Goal: Task Accomplishment & Management: Use online tool/utility

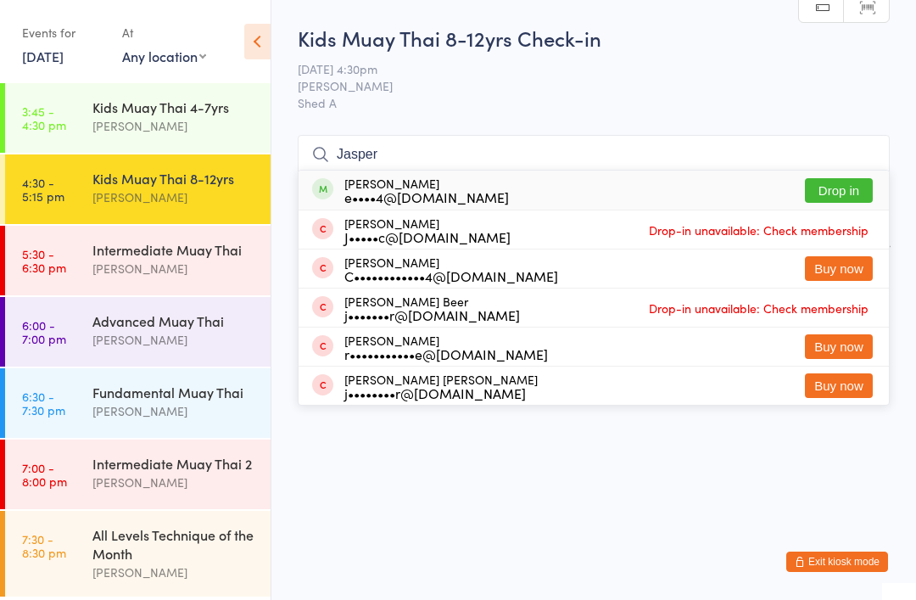
type input "Jasper"
click at [450, 174] on div "[PERSON_NAME] e••••4@[DOMAIN_NAME] Drop in" at bounding box center [594, 189] width 590 height 39
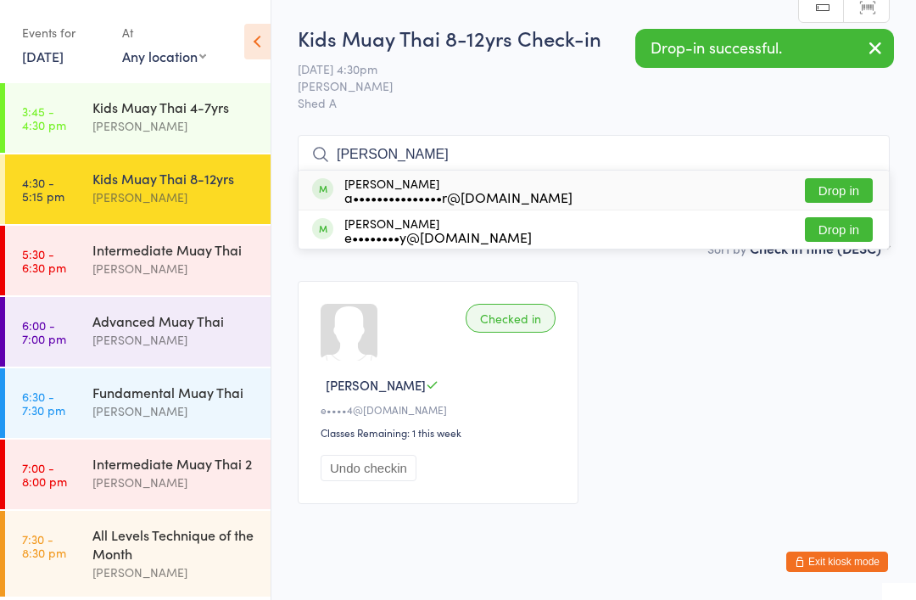
type input "[PERSON_NAME]"
click at [437, 185] on div "[PERSON_NAME] a•••••••••••••••r@[DOMAIN_NAME]" at bounding box center [458, 189] width 228 height 27
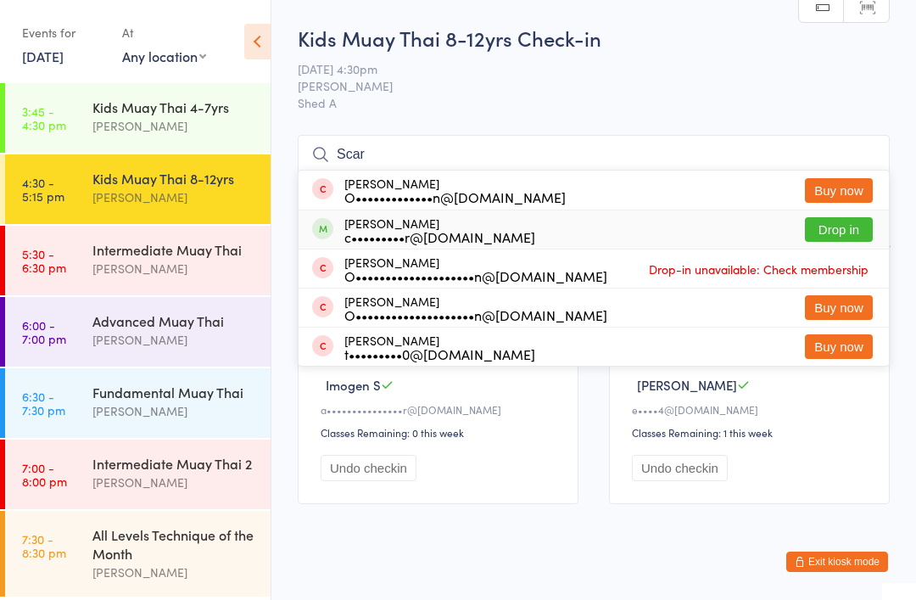
type input "Scar"
click at [406, 231] on div "c•••••••••r@[DOMAIN_NAME]" at bounding box center [439, 237] width 191 height 14
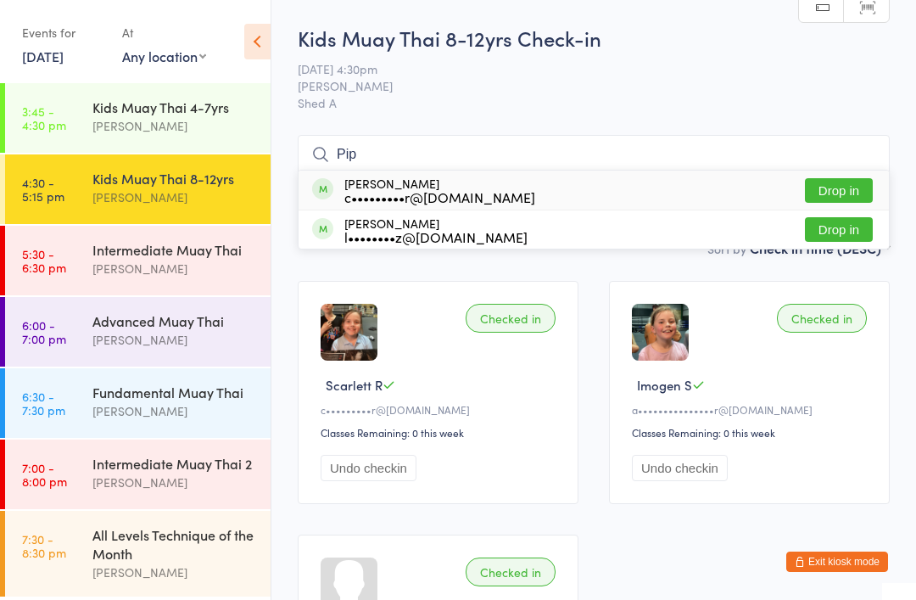
type input "Pip"
click at [398, 181] on div "[PERSON_NAME] c•••••••••r@[DOMAIN_NAME]" at bounding box center [439, 189] width 191 height 27
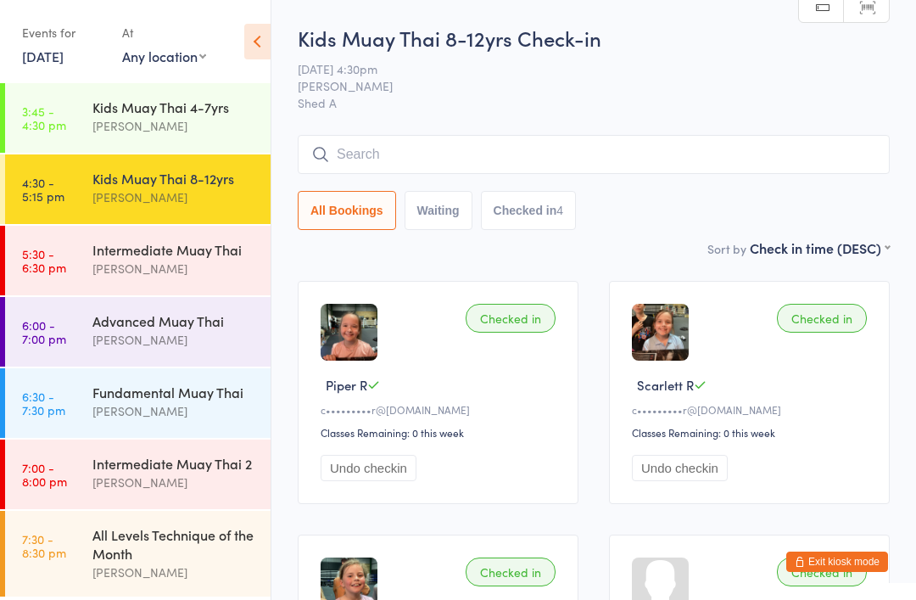
type input "."
click at [131, 336] on div "[PERSON_NAME]" at bounding box center [174, 340] width 164 height 20
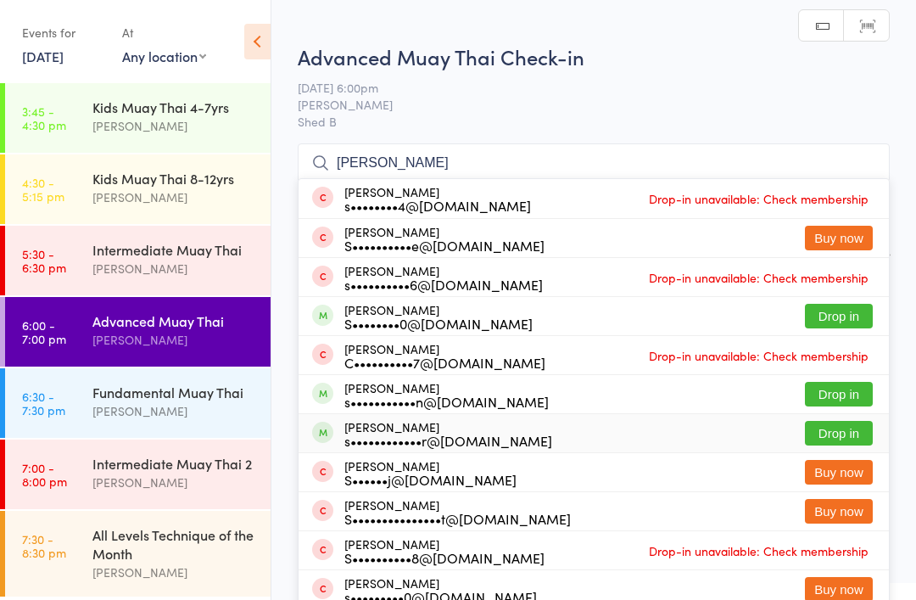
type input "[PERSON_NAME]"
click at [399, 425] on div "[PERSON_NAME] s••••••••••••r@[DOMAIN_NAME]" at bounding box center [448, 433] width 208 height 27
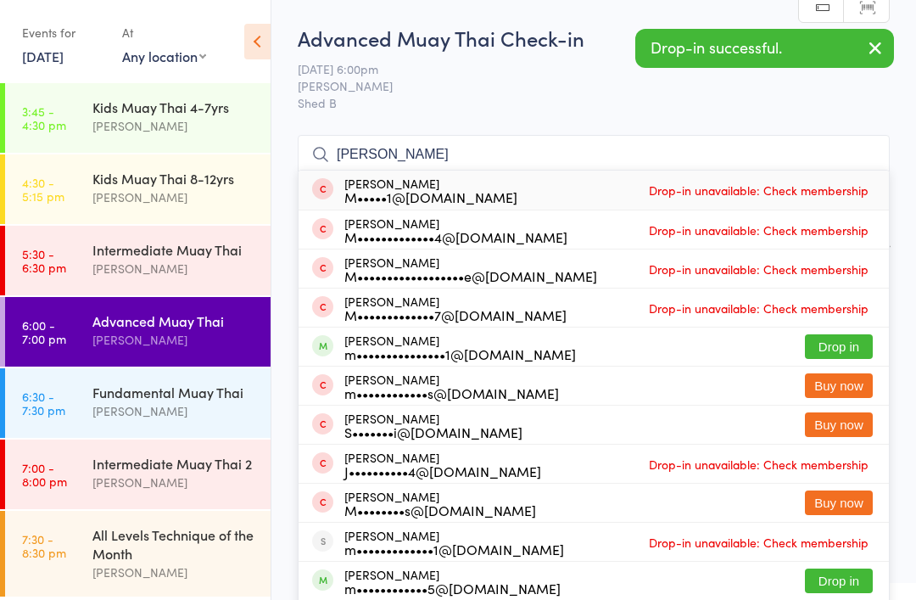
type input "[PERSON_NAME]"
click at [393, 349] on div "m•••••••••••••••1@[DOMAIN_NAME]" at bounding box center [460, 354] width 232 height 14
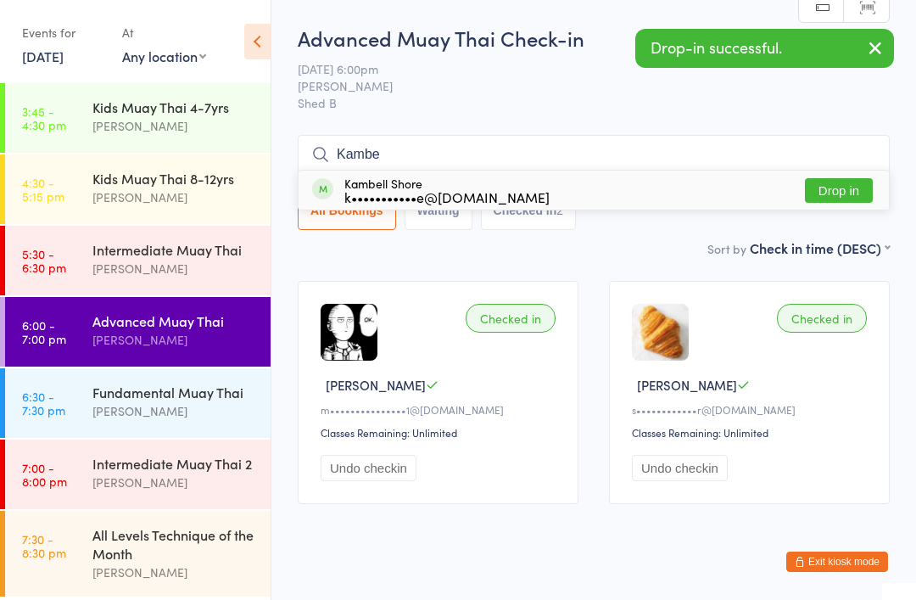
type input "Kambe"
click at [388, 182] on div "Kambell Shore k•••••••••••e@[DOMAIN_NAME]" at bounding box center [446, 189] width 205 height 27
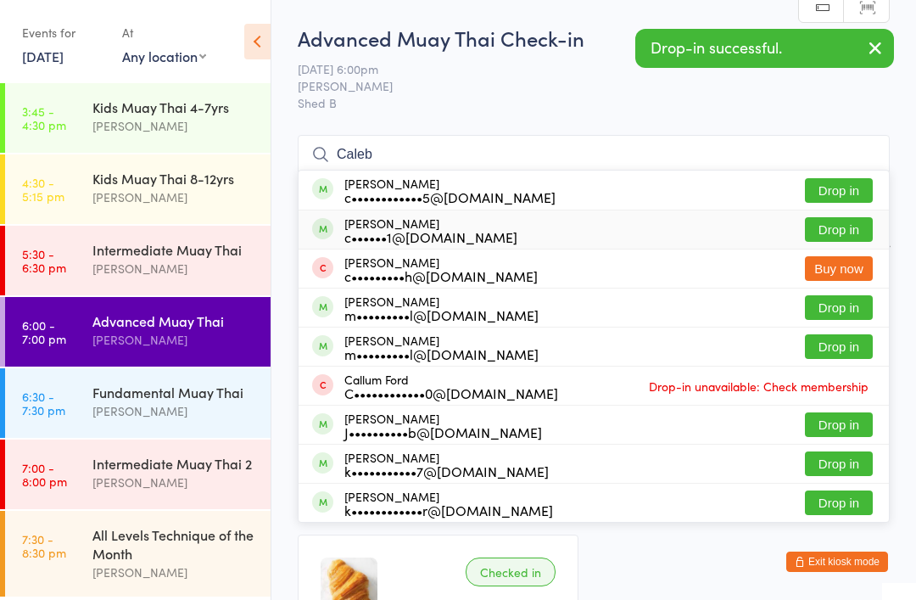
type input "Caleb"
click at [397, 237] on div "c••••••1@[DOMAIN_NAME]" at bounding box center [430, 237] width 173 height 14
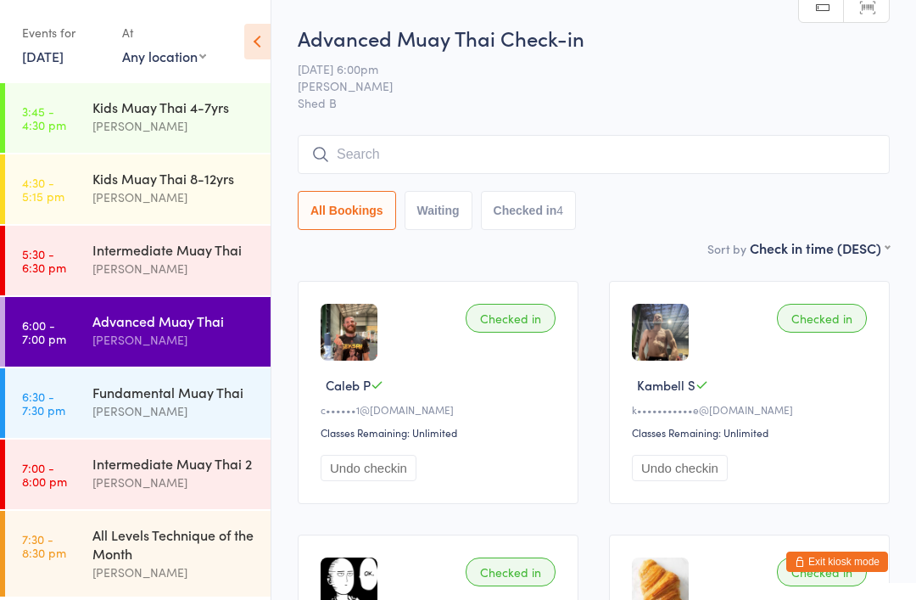
click at [164, 275] on div "[PERSON_NAME]" at bounding box center [174, 269] width 164 height 20
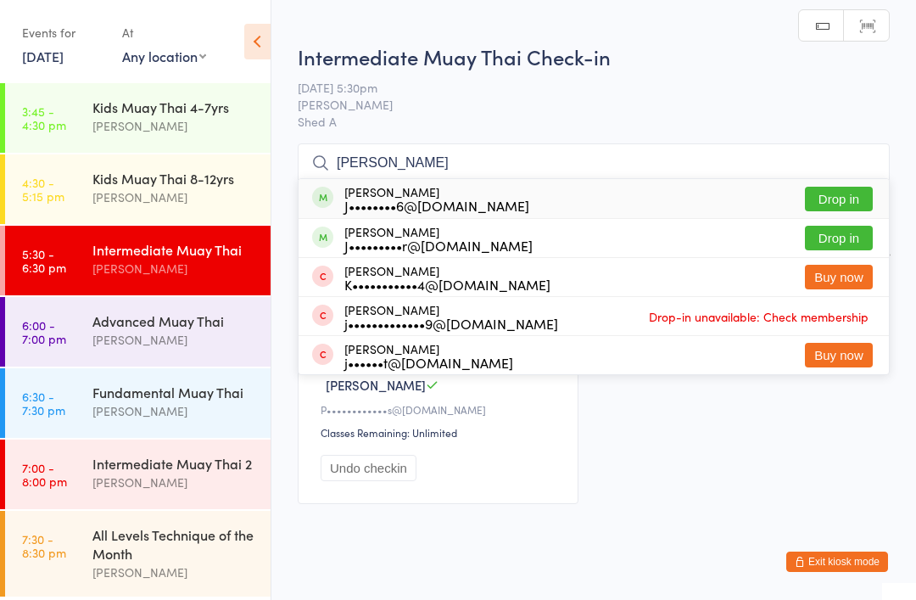
type input "[PERSON_NAME]"
click at [379, 205] on div "J••••••••6@[DOMAIN_NAME]" at bounding box center [436, 205] width 185 height 14
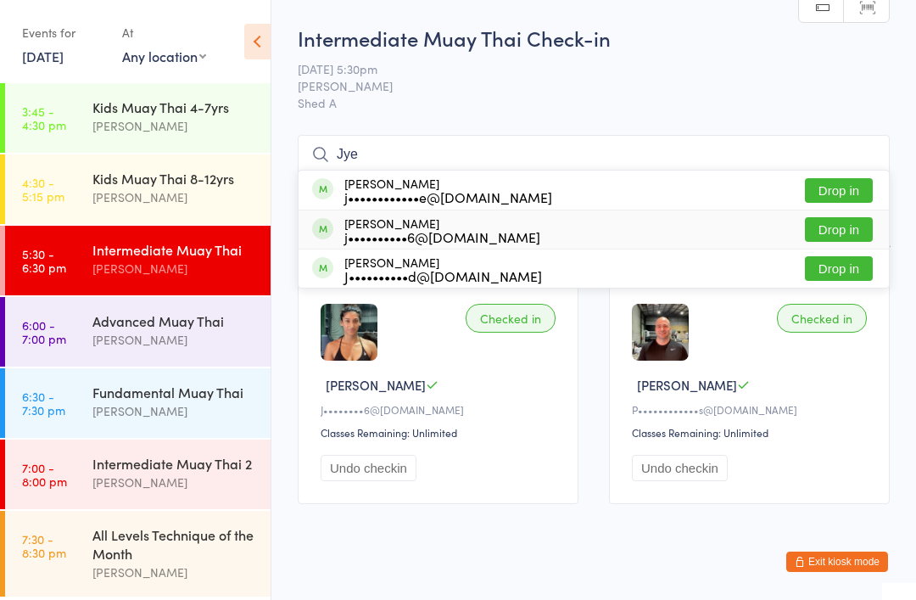
type input "Jye"
click at [349, 233] on div "j••••••••••6@[DOMAIN_NAME]" at bounding box center [442, 237] width 196 height 14
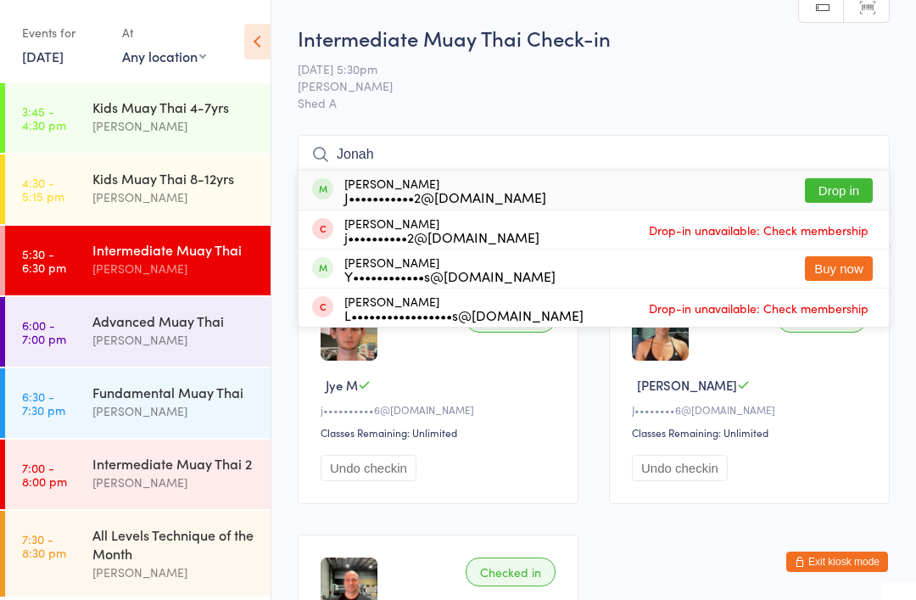
type input "Jonah"
click at [411, 185] on div "[PERSON_NAME] J•••••••••••2@[DOMAIN_NAME]" at bounding box center [445, 189] width 202 height 27
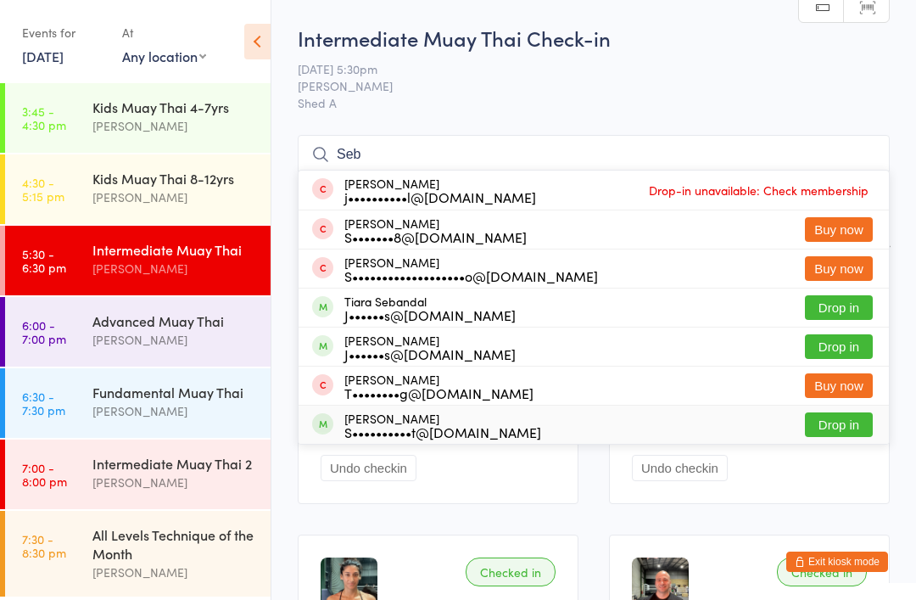
type input "Seb"
click at [399, 429] on div "S••••••••••t@[DOMAIN_NAME]" at bounding box center [442, 432] width 197 height 14
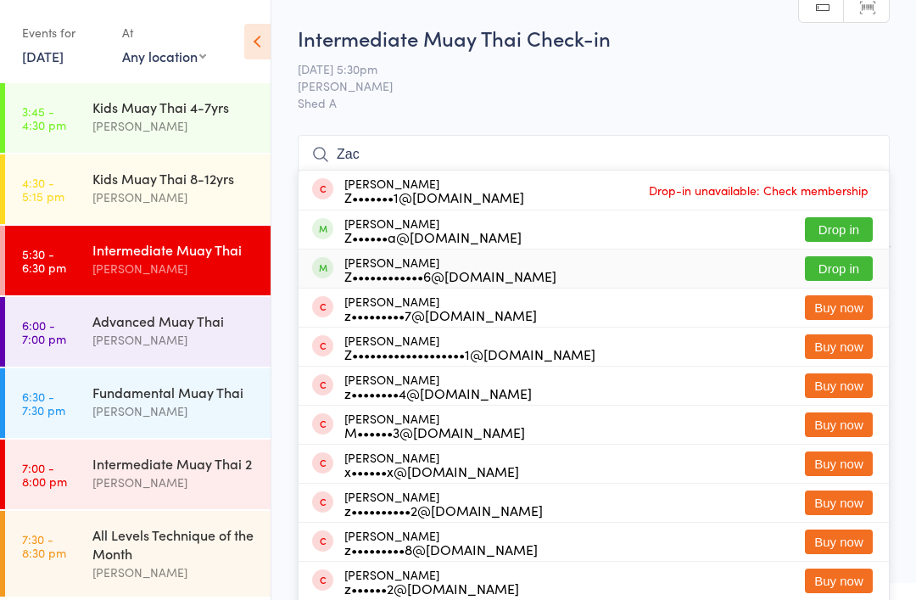
type input "Zac"
click at [406, 269] on div "Z••••••••••••6@[DOMAIN_NAME]" at bounding box center [450, 276] width 212 height 14
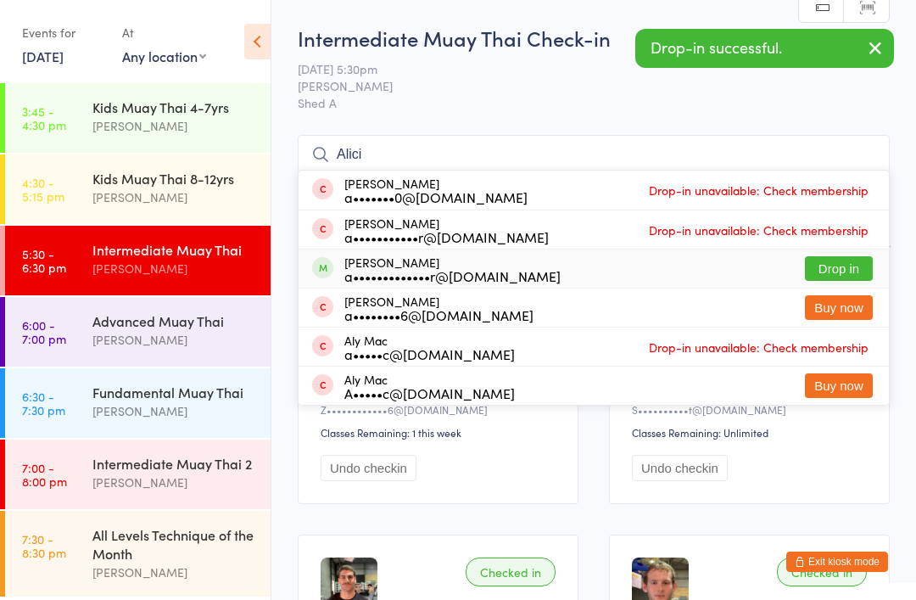
type input "Alici"
click at [388, 269] on div "a•••••••••••••r@[DOMAIN_NAME]" at bounding box center [452, 276] width 216 height 14
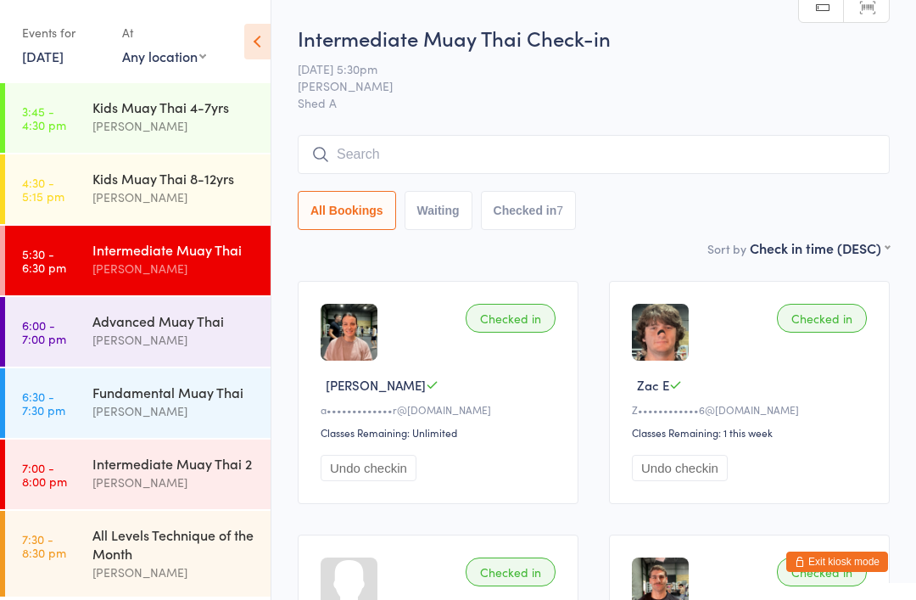
click at [171, 348] on div "[PERSON_NAME]" at bounding box center [174, 340] width 164 height 20
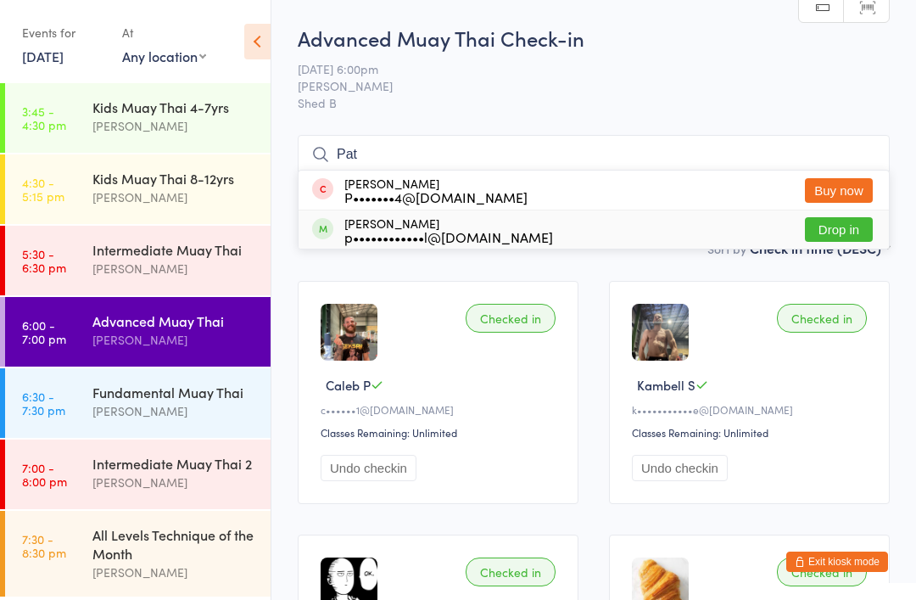
type input "Pat"
click at [403, 225] on div "[PERSON_NAME] p••••••••••••l@[DOMAIN_NAME]" at bounding box center [448, 229] width 209 height 27
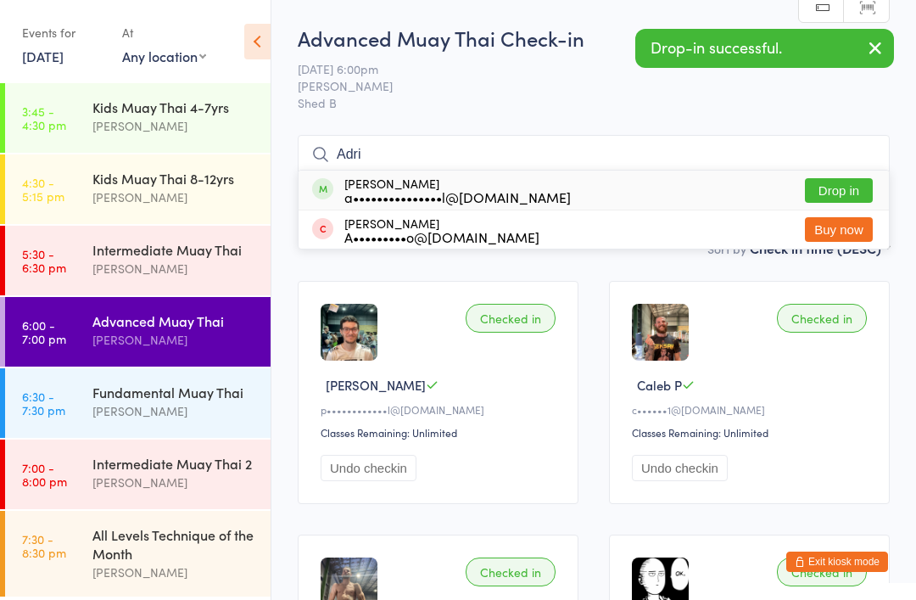
type input "Adri"
click at [392, 185] on div "[PERSON_NAME] a•••••••••••••••l@[DOMAIN_NAME]" at bounding box center [457, 189] width 226 height 27
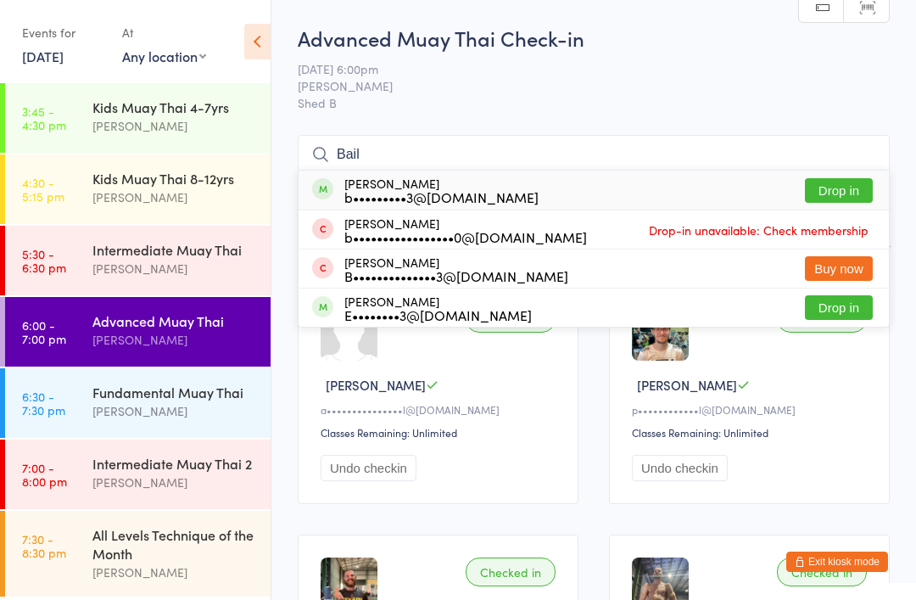
type input "Bail"
click at [400, 181] on div "[PERSON_NAME] b•••••••••3@[DOMAIN_NAME]" at bounding box center [441, 189] width 194 height 27
